Goal: Task Accomplishment & Management: Complete application form

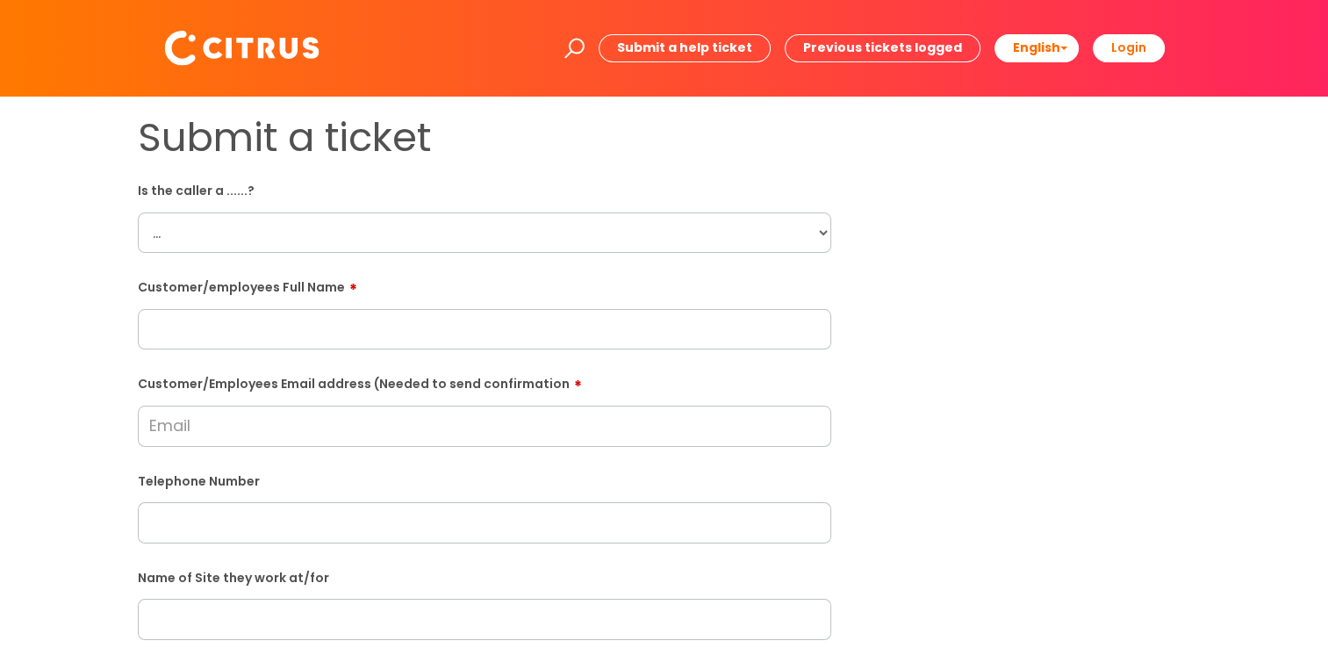
click at [349, 240] on select "... Citrus Customer Citrus Employee [DEMOGRAPHIC_DATA] Supplier" at bounding box center [485, 232] width 694 height 40
select select "Citrus Employee"
click at [138, 212] on select "... Citrus Customer Citrus Employee [DEMOGRAPHIC_DATA] Supplier" at bounding box center [485, 232] width 694 height 40
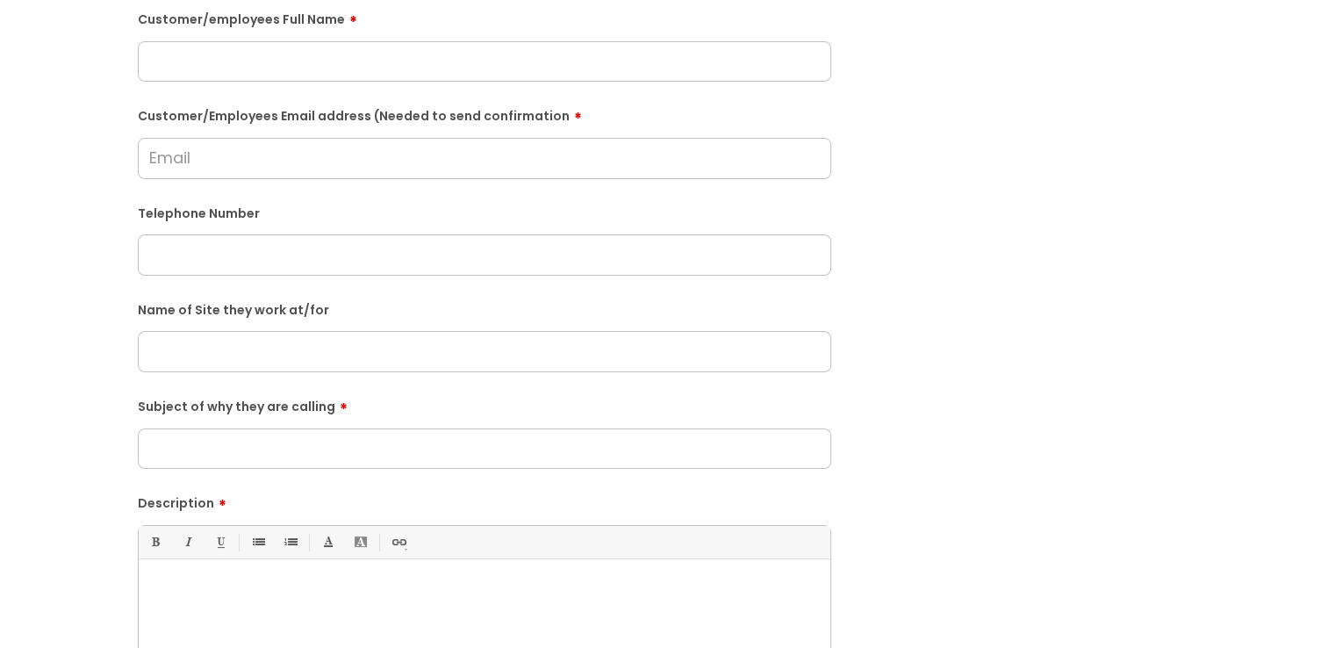
scroll to position [351, 0]
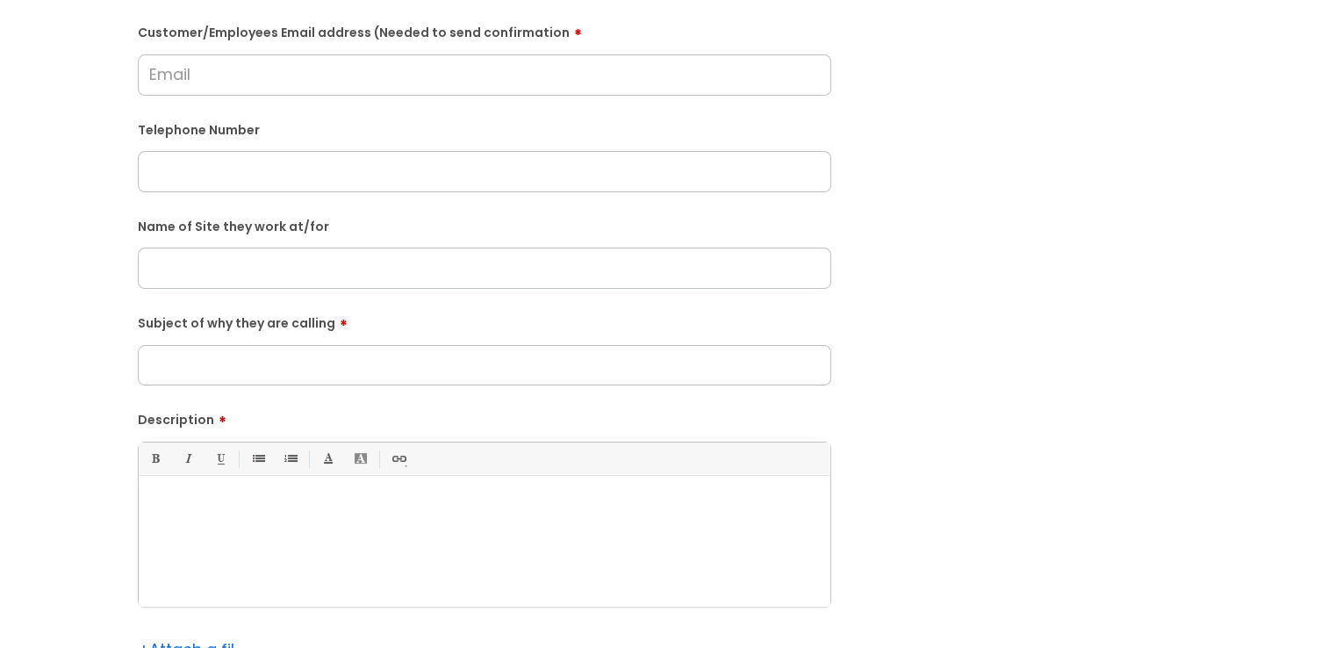
click at [264, 493] on div at bounding box center [485, 546] width 692 height 121
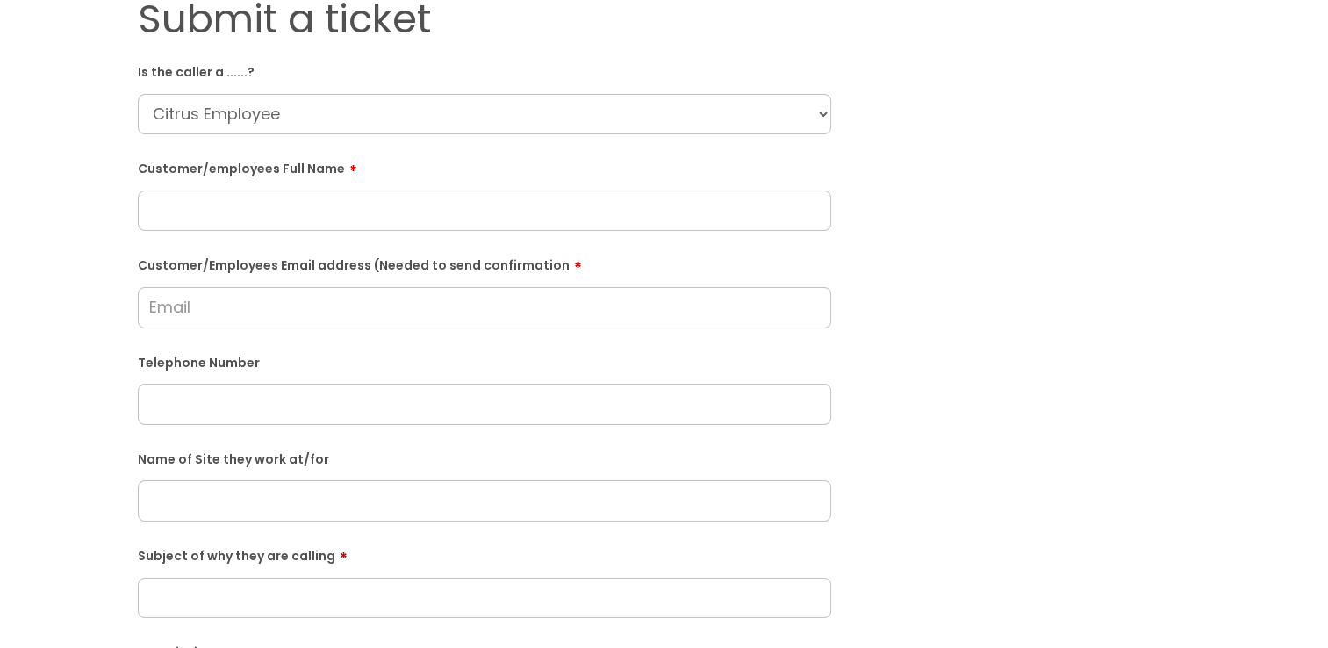
scroll to position [88, 0]
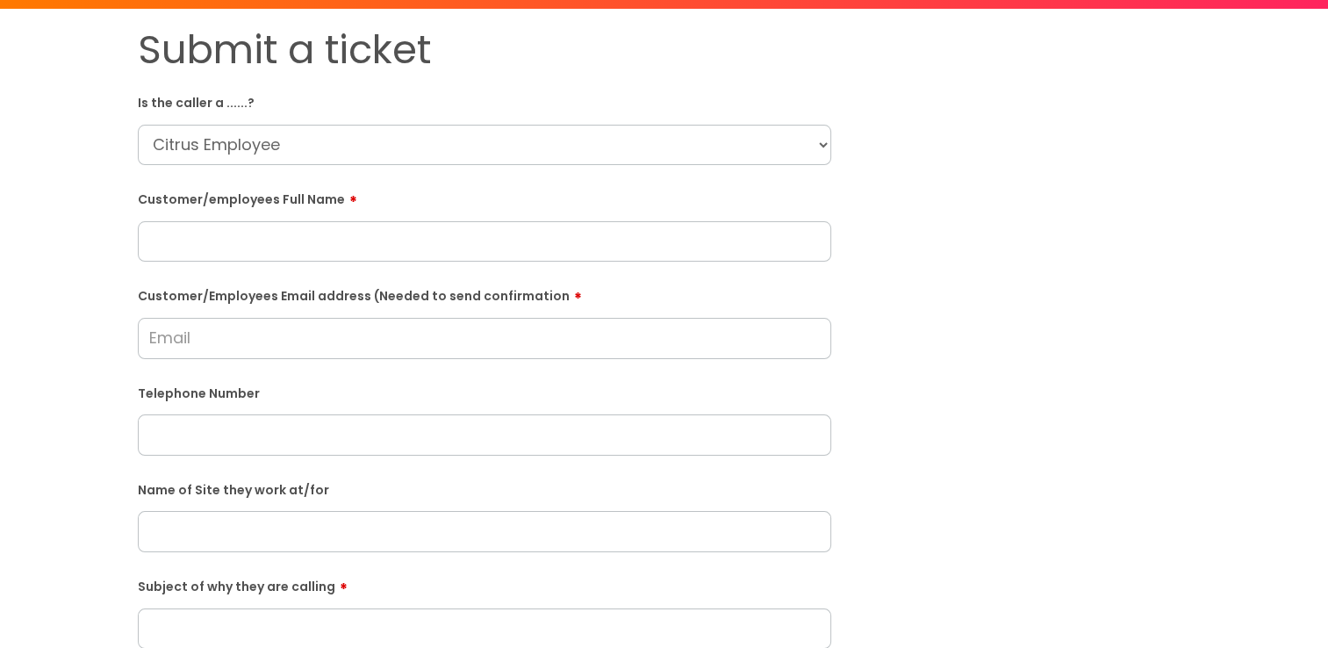
click at [284, 232] on input "text" at bounding box center [485, 241] width 694 height 40
type input "Daize Fousa"
click at [256, 354] on input "Customer/Employees Email address (Needed to send confirmation" at bounding box center [485, 338] width 694 height 40
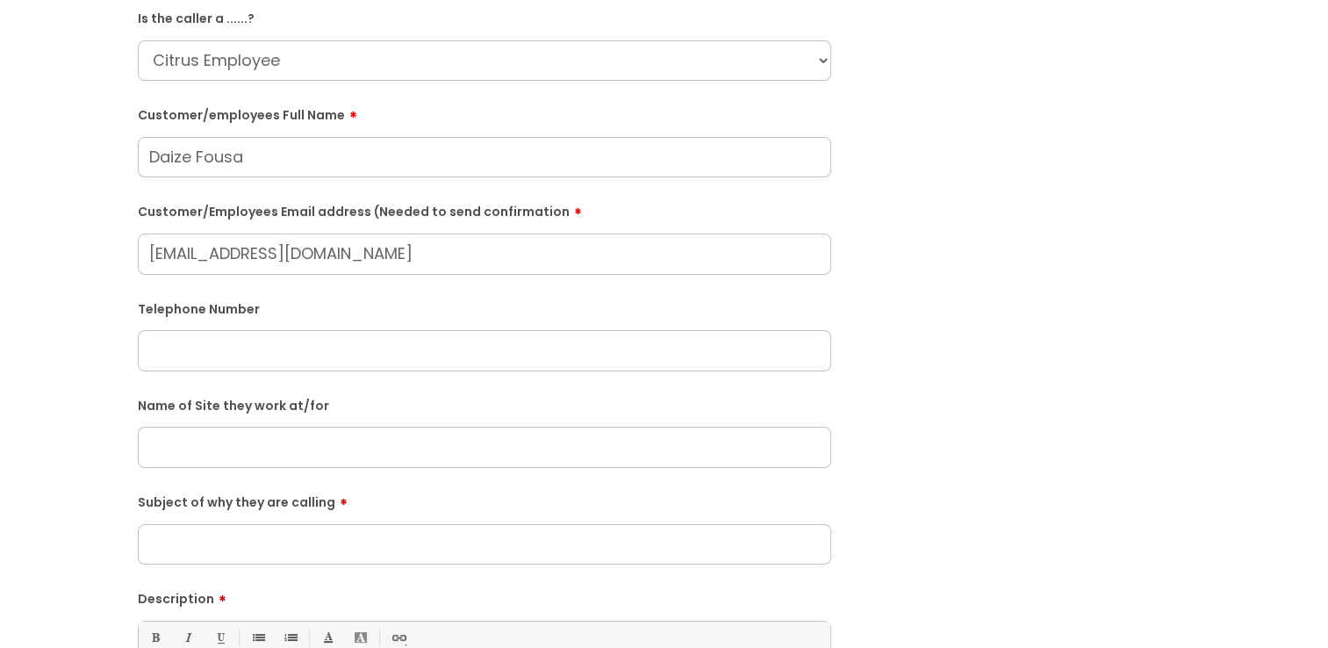
scroll to position [176, 0]
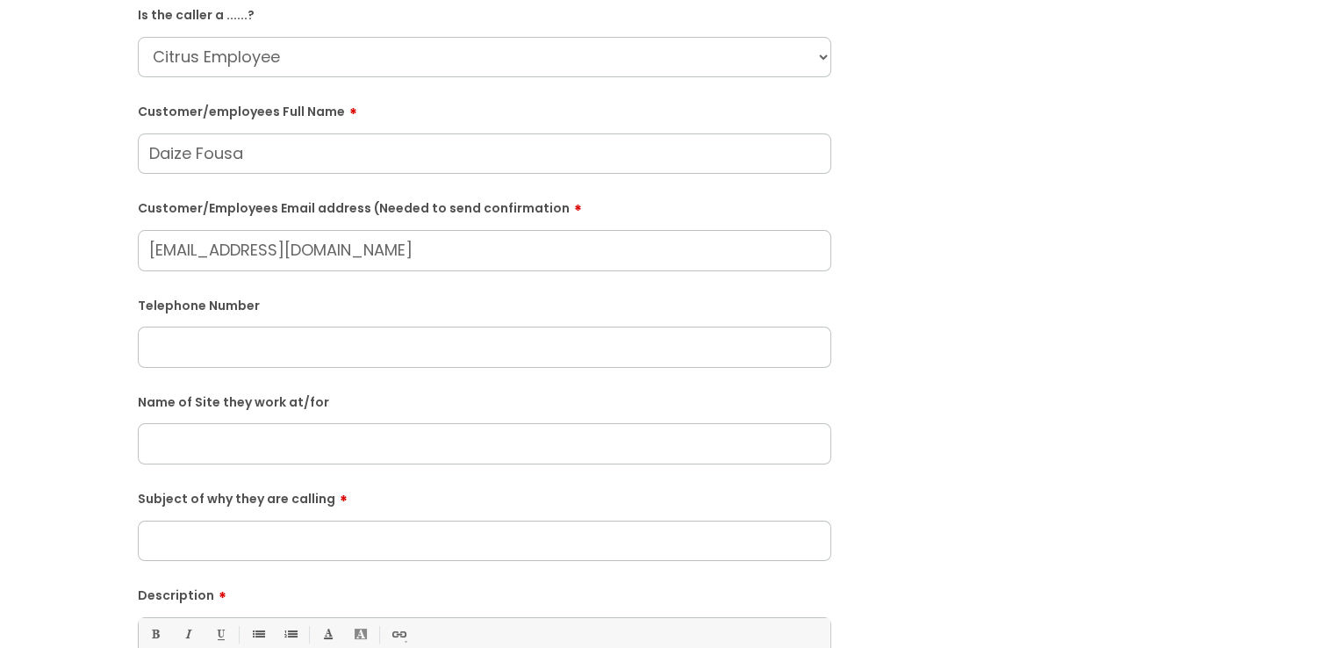
type input "[EMAIL_ADDRESS][DOMAIN_NAME]"
click at [446, 342] on input "text" at bounding box center [485, 353] width 694 height 40
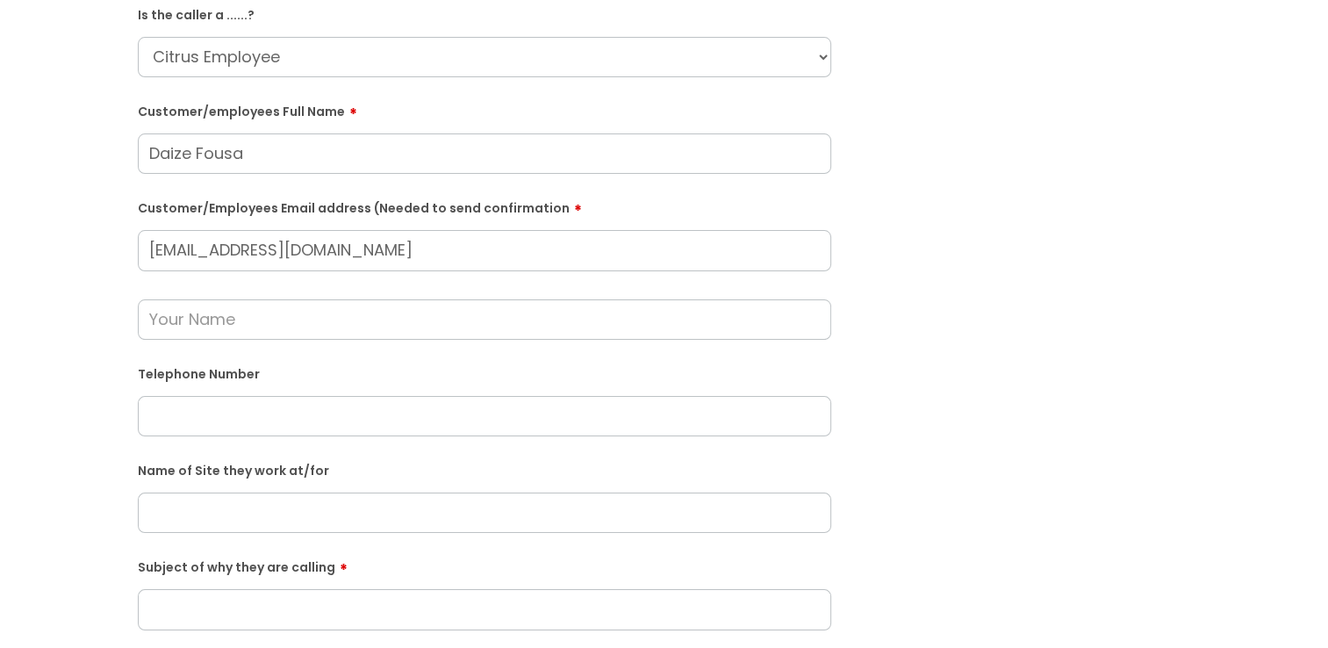
click at [287, 395] on div "Telephone Number" at bounding box center [485, 397] width 694 height 77
click at [256, 407] on input "text" at bounding box center [485, 416] width 694 height 40
paste input "07961166226"
type input "07961166226"
click at [260, 315] on input "text" at bounding box center [485, 319] width 694 height 40
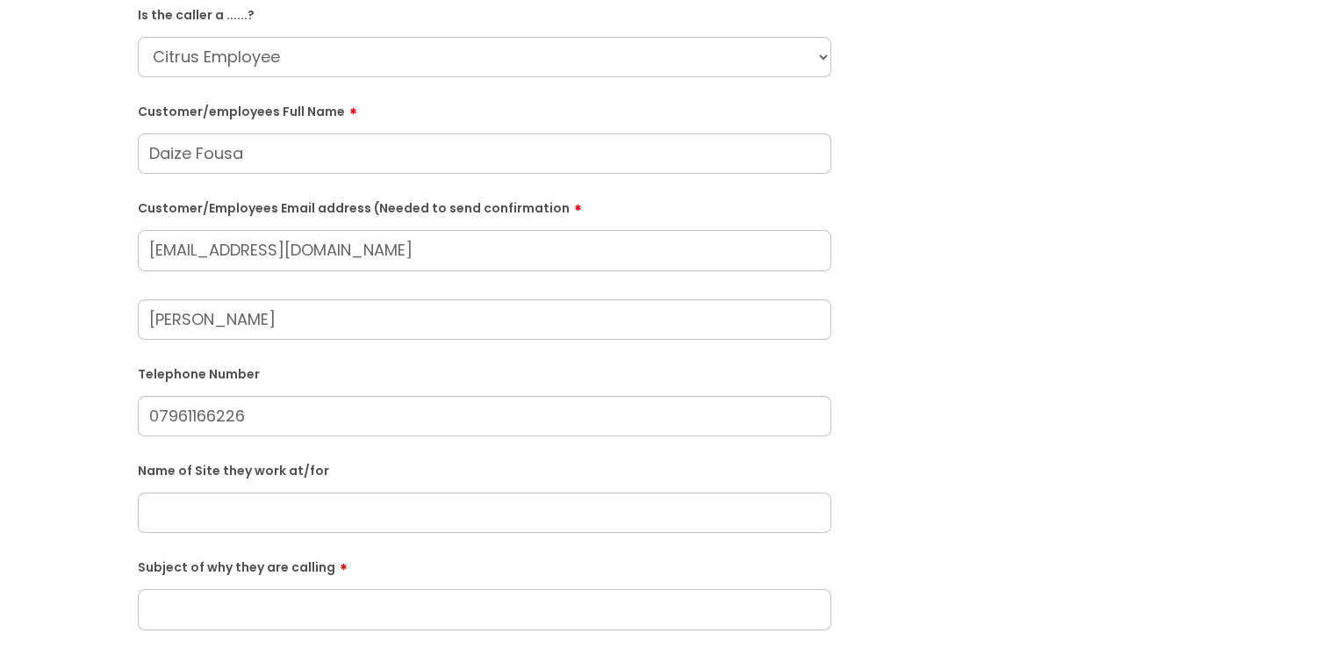
scroll to position [351, 0]
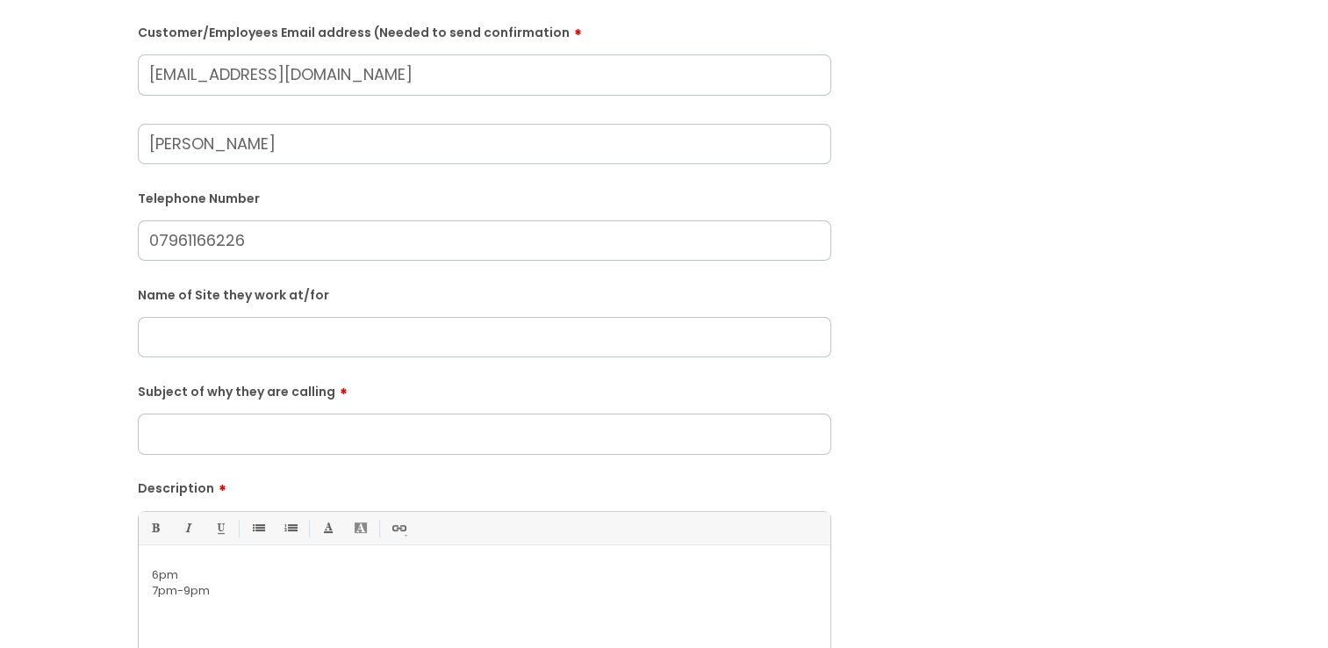
click at [230, 146] on input "[PERSON_NAME]" at bounding box center [485, 144] width 694 height 40
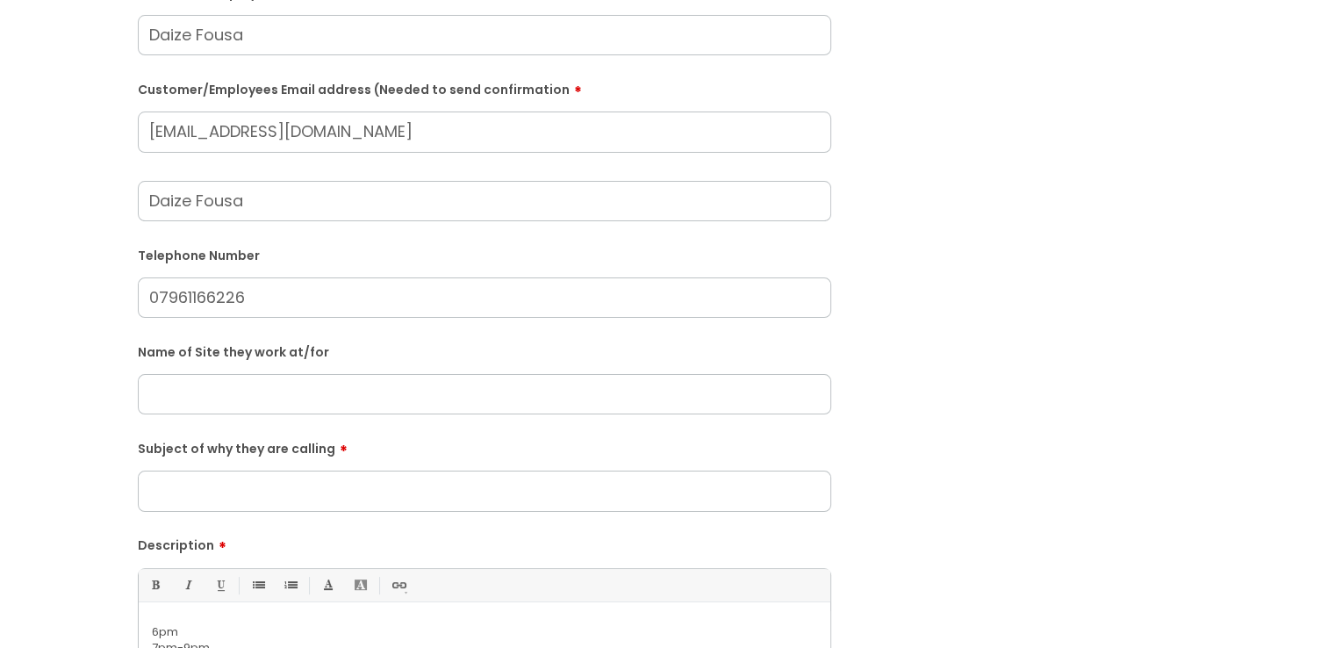
scroll to position [263, 0]
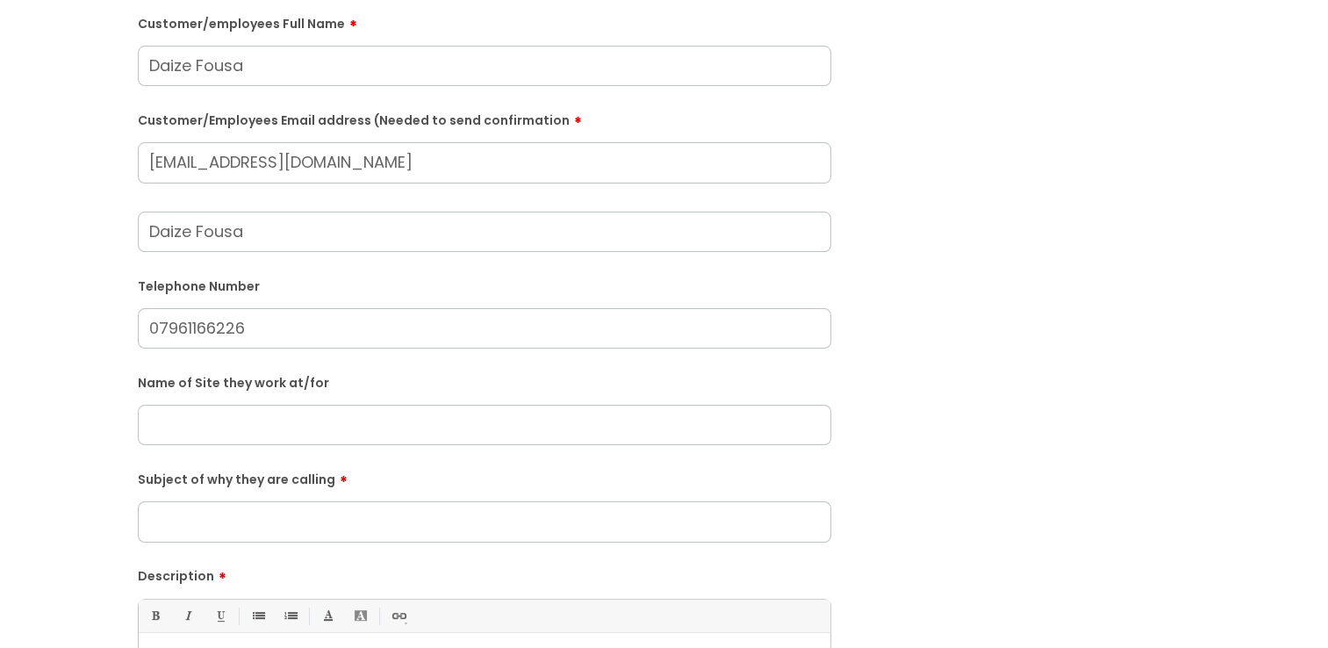
type input "Daize Fousa"
click at [222, 162] on input "[EMAIL_ADDRESS][DOMAIN_NAME]" at bounding box center [485, 162] width 694 height 40
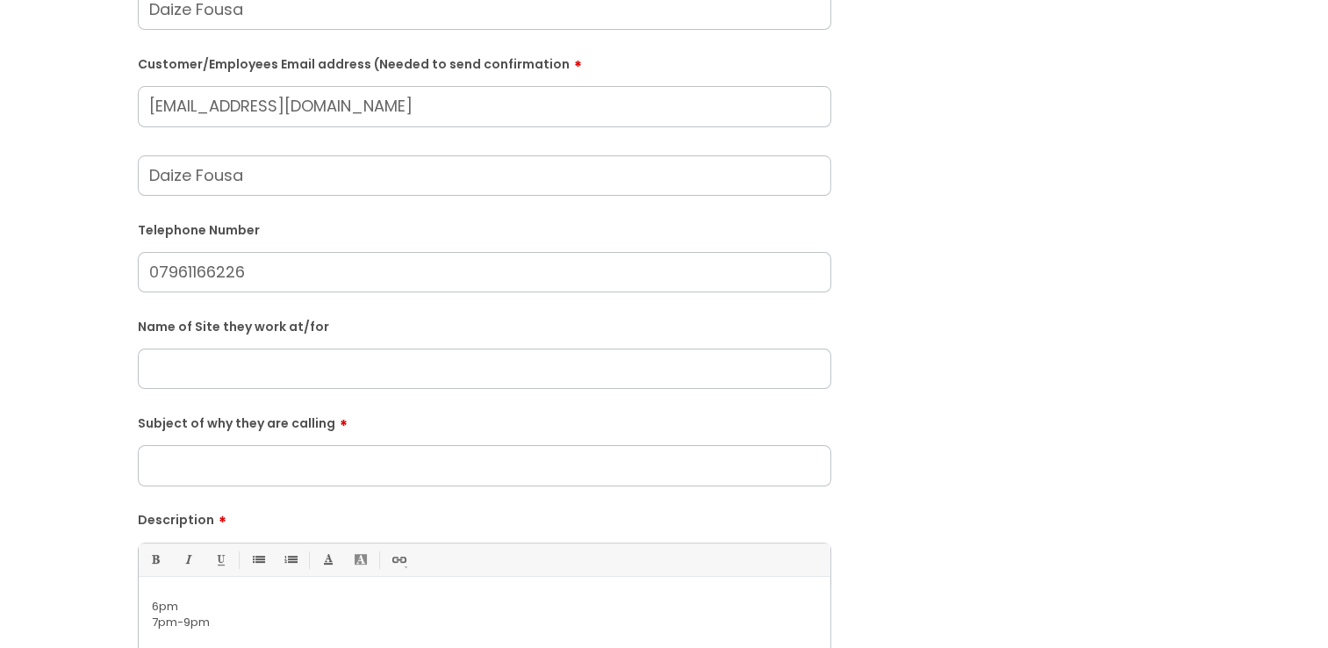
scroll to position [351, 0]
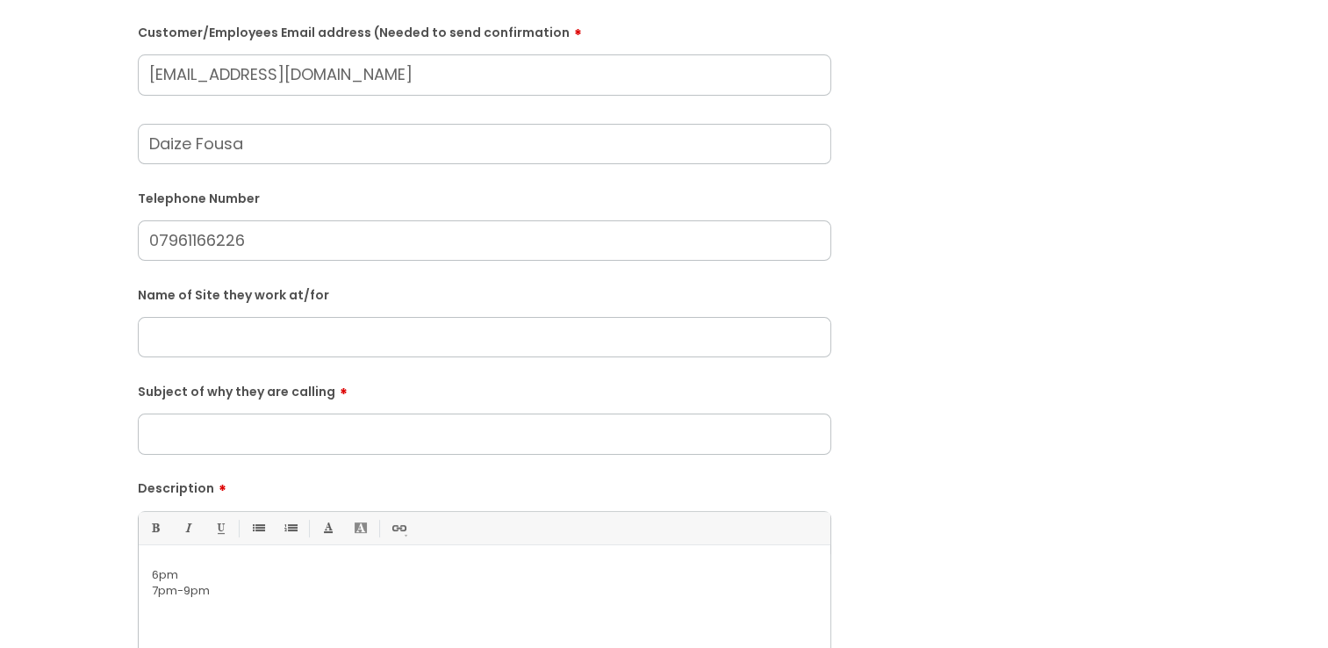
type input "[EMAIL_ADDRESS][DOMAIN_NAME]"
click at [238, 332] on input "text" at bounding box center [485, 337] width 694 height 40
click at [191, 342] on input "Whitelane" at bounding box center [485, 337] width 694 height 40
click at [251, 330] on input "[GEOGRAPHIC_DATA]" at bounding box center [485, 337] width 694 height 40
type input "[STREET_ADDRESS]."
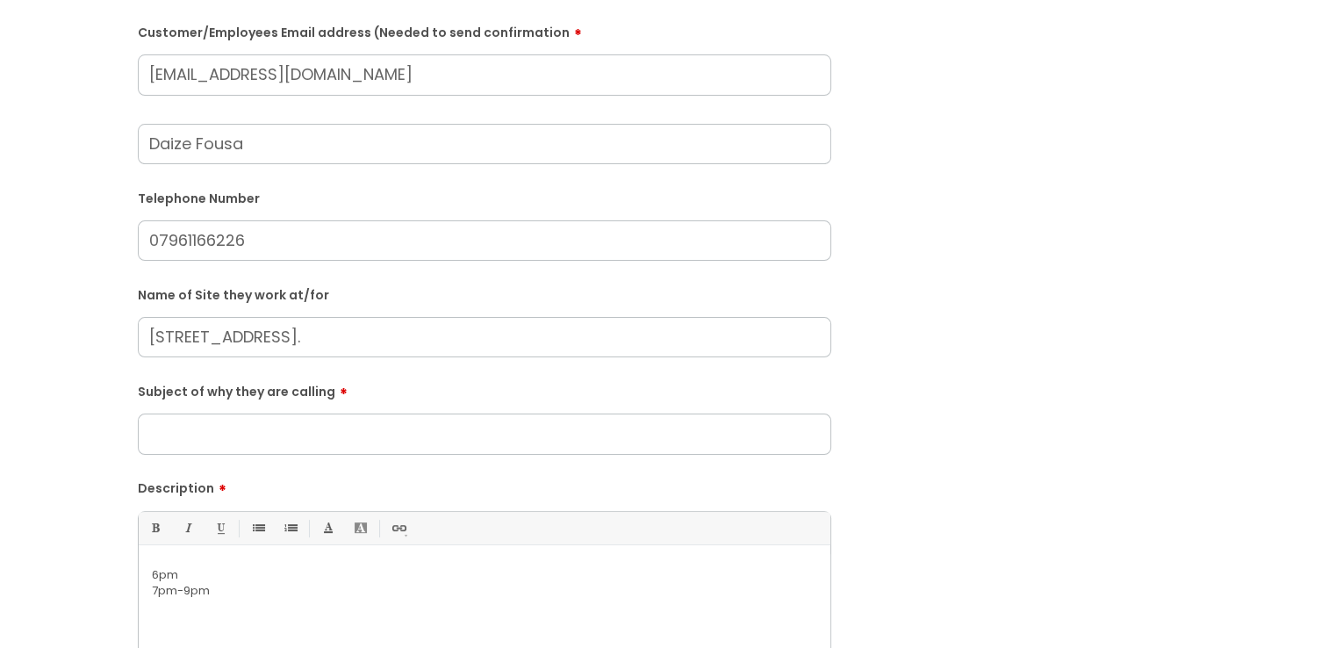
click at [182, 435] on input "Subject of why they are calling" at bounding box center [485, 434] width 694 height 40
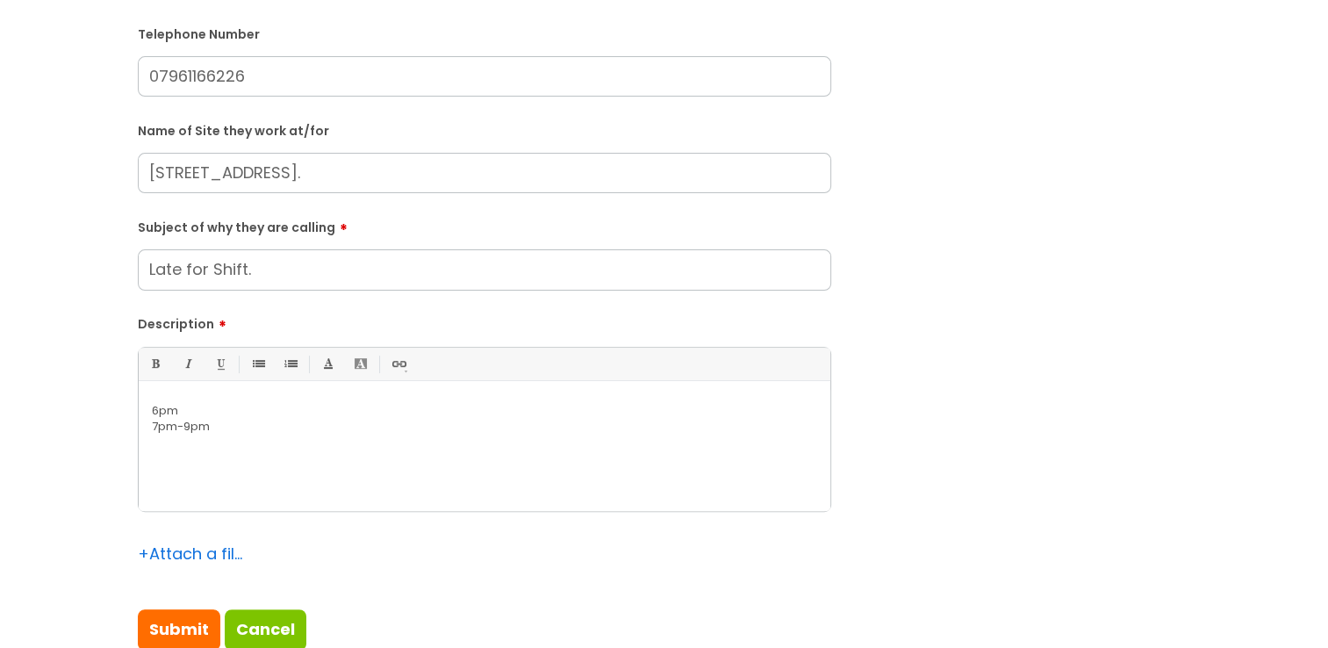
scroll to position [527, 0]
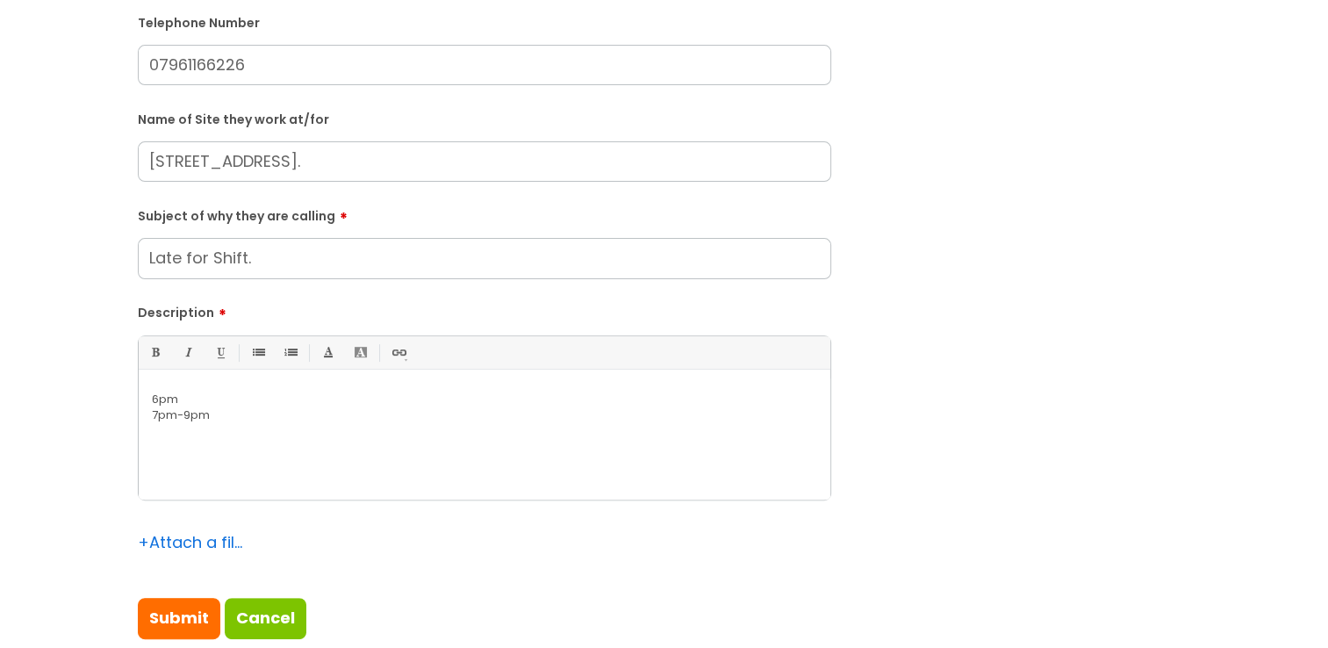
type input "Late for Shift."
click at [152, 399] on p "6pm" at bounding box center [485, 400] width 666 height 16
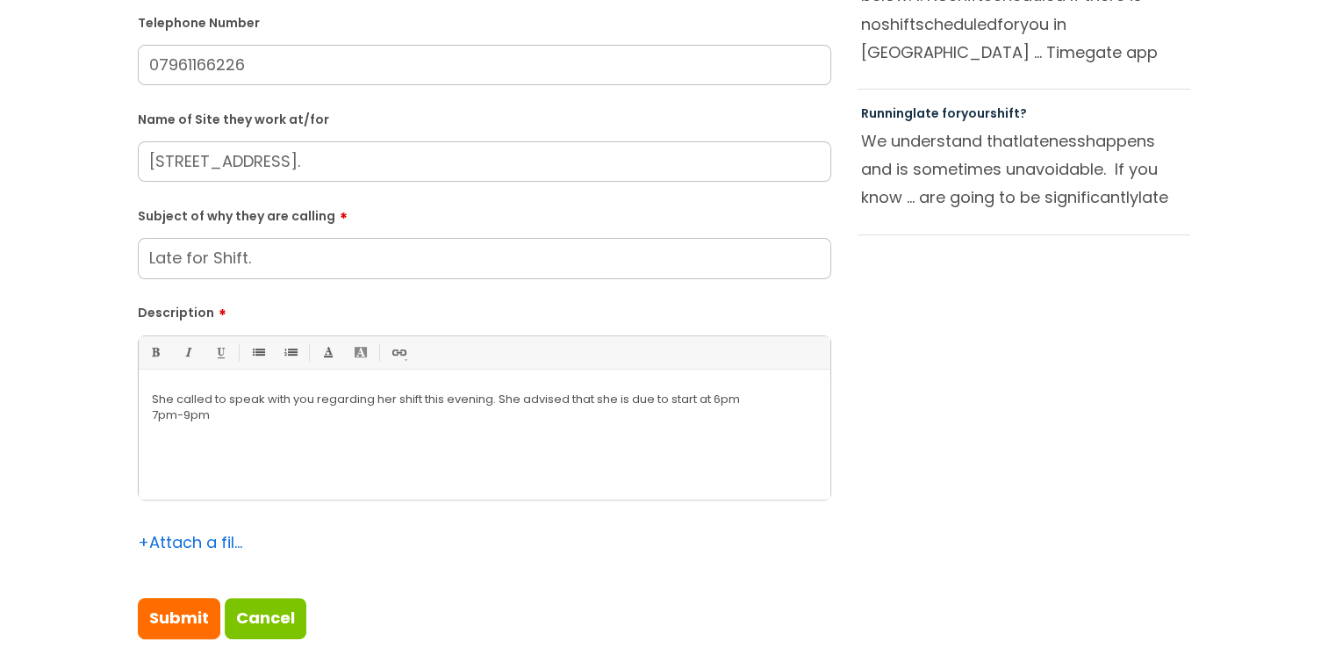
click at [780, 406] on p "She called to speak with you regarding her shift this evening. She advised that…" at bounding box center [485, 400] width 666 height 16
click at [143, 425] on div "She called to speak with you regarding her shift this evening. She advised that…" at bounding box center [485, 438] width 692 height 121
click at [311, 421] on p "She called to speak with you regarding her shift this evening. She advised that…" at bounding box center [485, 408] width 666 height 32
click at [186, 624] on input "Submit" at bounding box center [179, 618] width 83 height 40
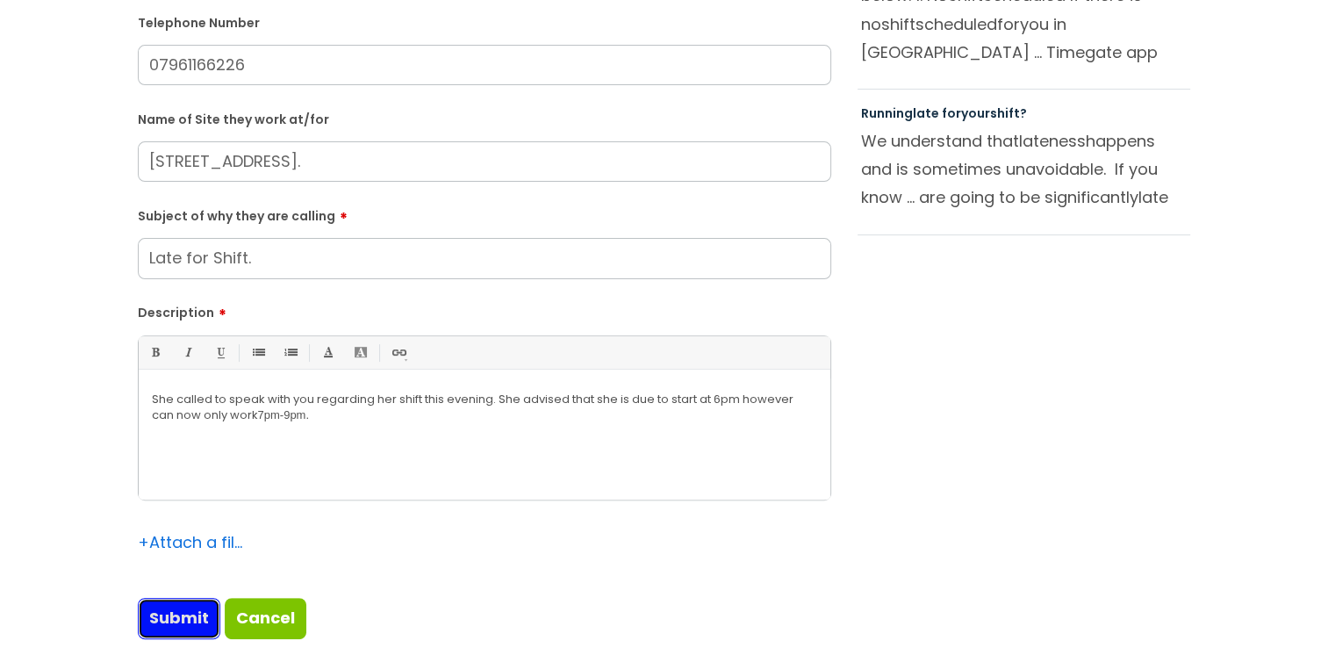
type input "Please Wait..."
